Goal: Information Seeking & Learning: Understand process/instructions

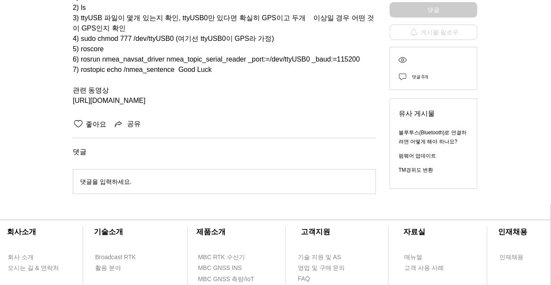
scroll to position [243, 0]
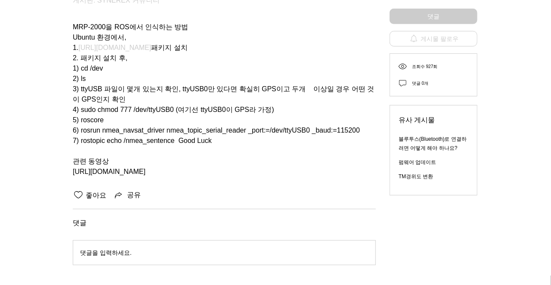
click at [136, 168] on span "[URL][DOMAIN_NAME]" at bounding box center [109, 171] width 73 height 7
copy div "[URL][DOMAIN_NAME] 조회수 927회 댓글 0개"
click at [137, 74] on span "2) ls" at bounding box center [224, 79] width 303 height 10
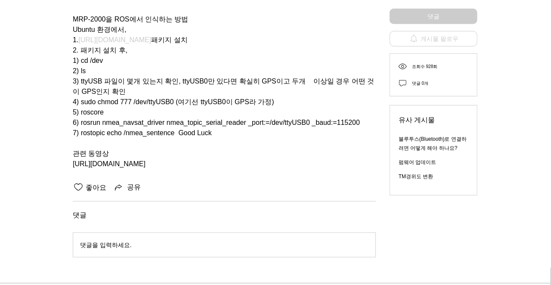
scroll to position [250, 0]
drag, startPoint x: 103, startPoint y: 76, endPoint x: 190, endPoint y: 78, distance: 87.4
click at [190, 78] on span "3) ttyUSB 파일이 몇개 있는지 확인, ttyUSB0만 있다면 확실히 GPS이고 두개 이상일 경우 어떤 것이 GPS인지 확인" at bounding box center [224, 87] width 302 height 18
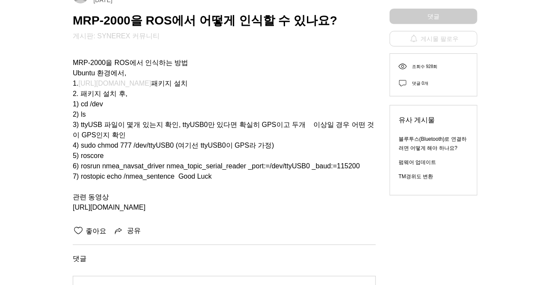
scroll to position [205, 0]
